Goal: Task Accomplishment & Management: Use online tool/utility

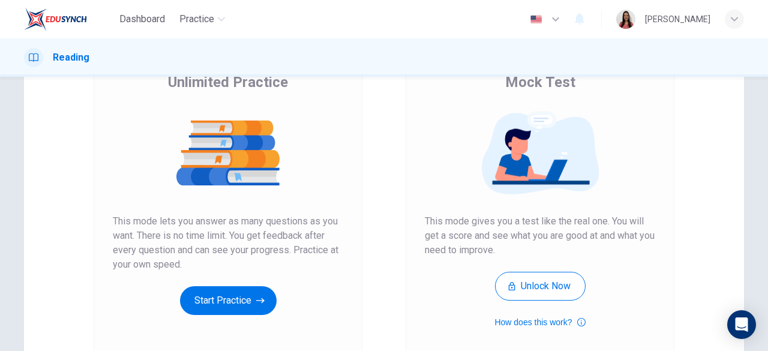
scroll to position [107, 0]
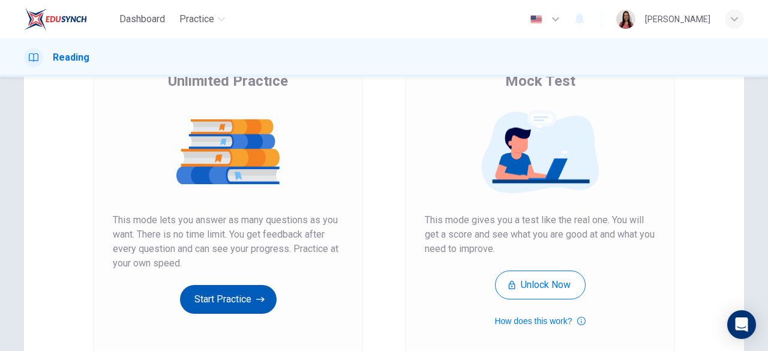
click at [240, 300] on button "Start Practice" at bounding box center [228, 299] width 97 height 29
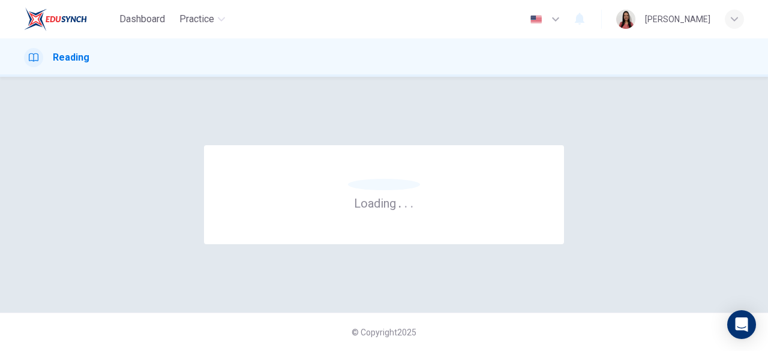
scroll to position [0, 0]
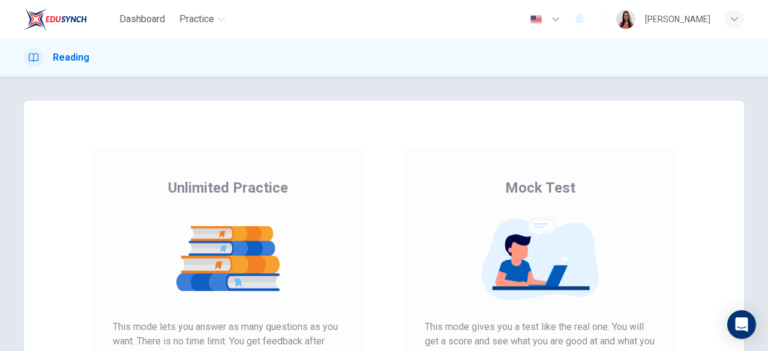
click at [648, 22] on div "[PERSON_NAME]" at bounding box center [680, 19] width 128 height 19
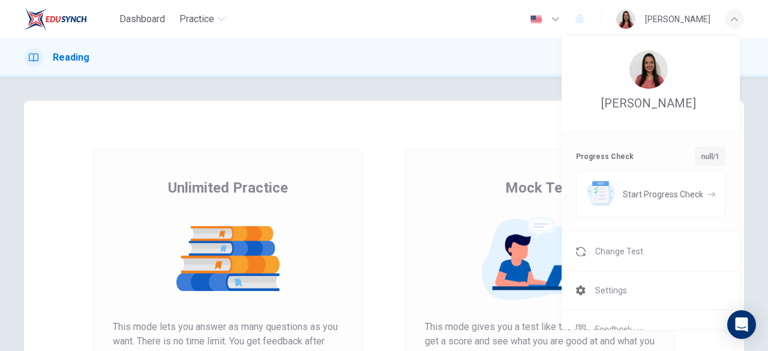
scroll to position [56, 0]
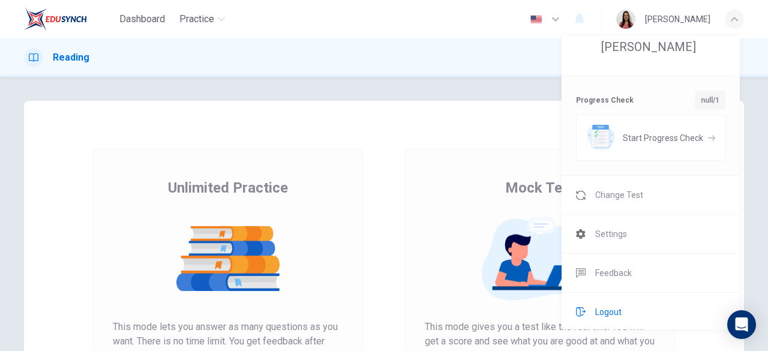
click at [609, 310] on span "Logout" at bounding box center [608, 312] width 26 height 14
